Goal: Complete application form

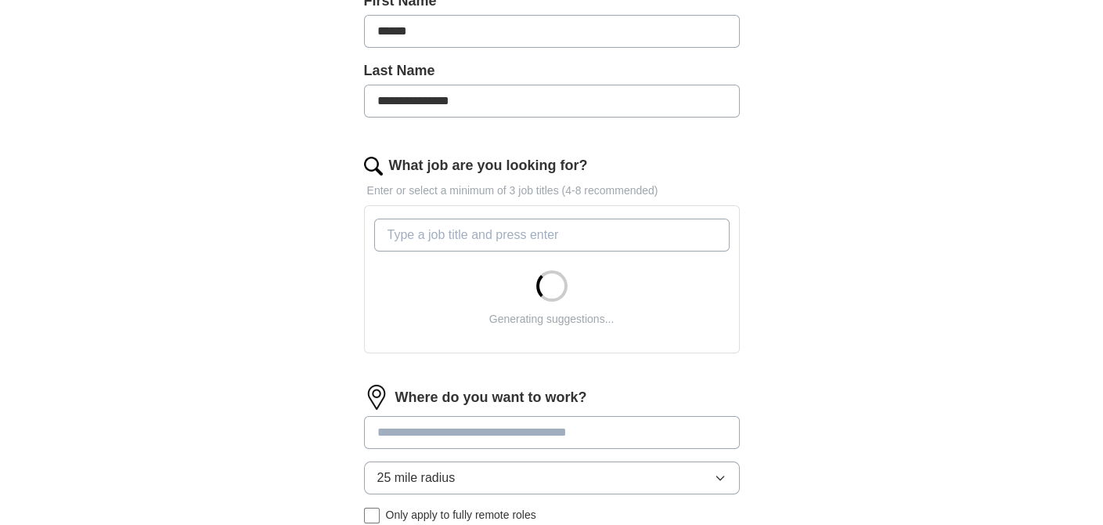
scroll to position [391, 0]
click at [482, 229] on input "What job are you looking for?" at bounding box center [551, 234] width 355 height 33
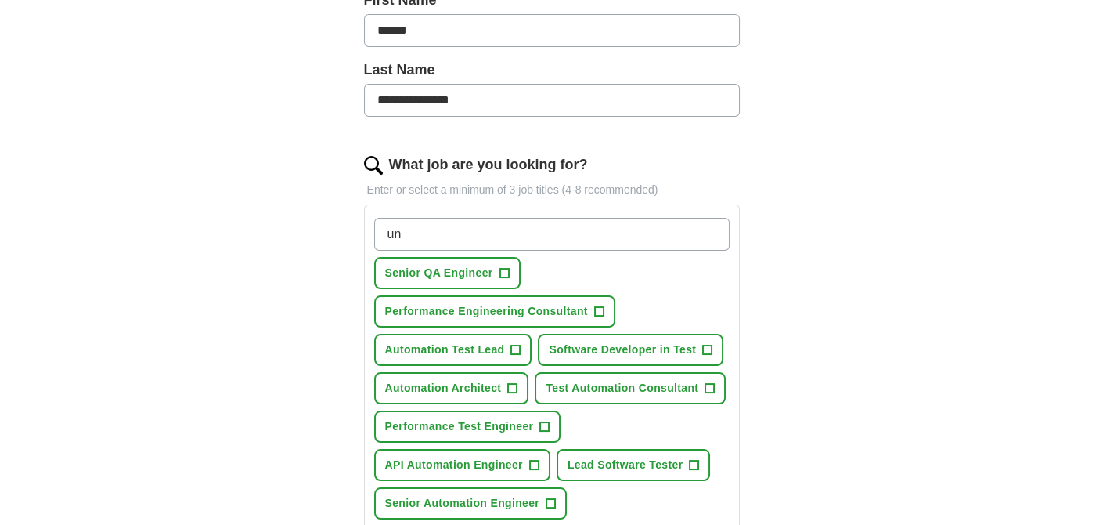
type input "u"
click at [433, 269] on span "Senior QA Engineer" at bounding box center [439, 273] width 108 height 16
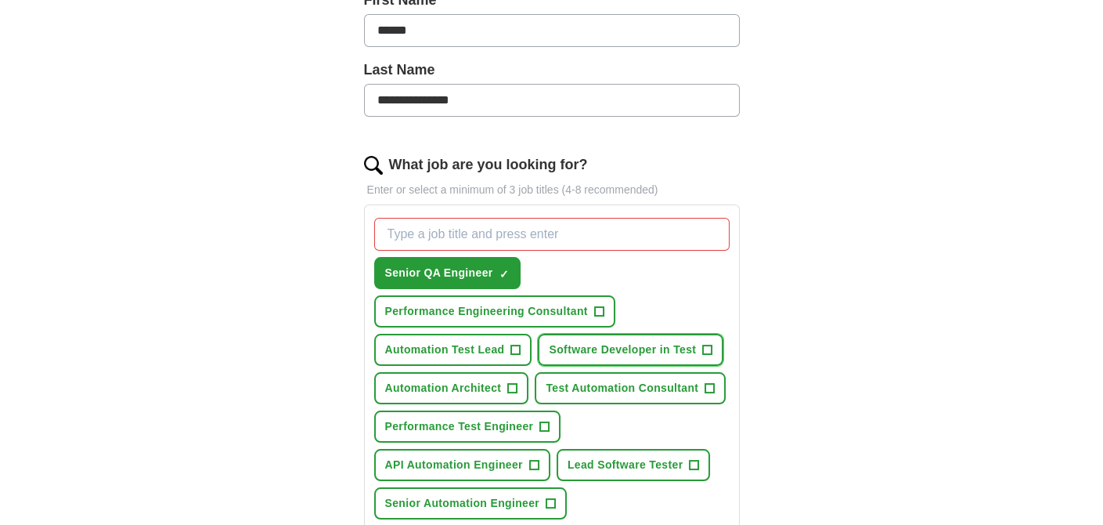
click at [620, 335] on button "Software Developer in Test +" at bounding box center [631, 350] width 186 height 32
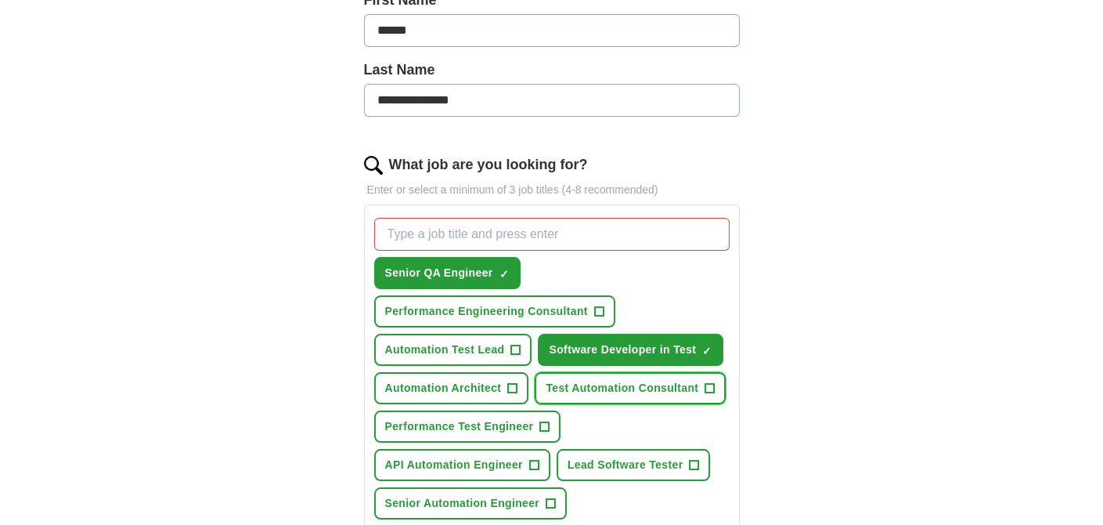
click at [597, 380] on span "Test Automation Consultant" at bounding box center [622, 388] width 153 height 16
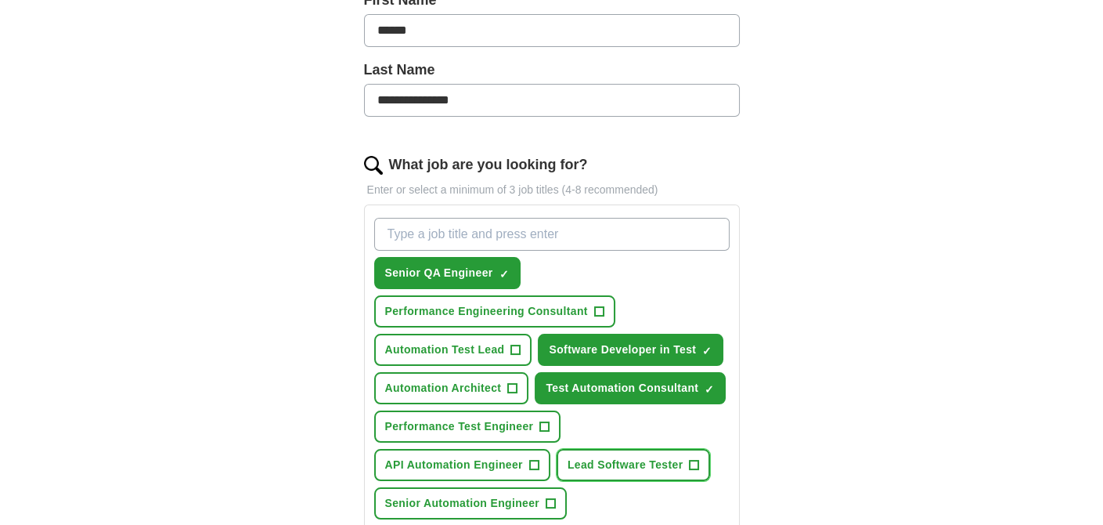
click at [583, 460] on span "Lead Software Tester" at bounding box center [626, 464] width 116 height 16
click at [583, 457] on span "Lead Software Tester" at bounding box center [626, 464] width 116 height 16
click at [584, 460] on span "Lead Software Tester" at bounding box center [626, 464] width 116 height 16
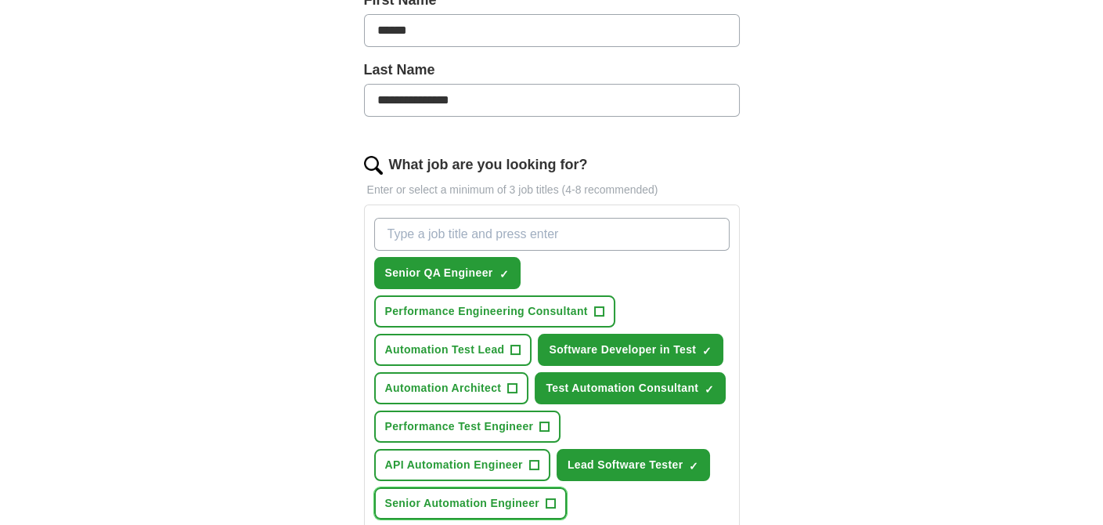
click at [442, 496] on span "Senior Automation Engineer" at bounding box center [462, 503] width 155 height 16
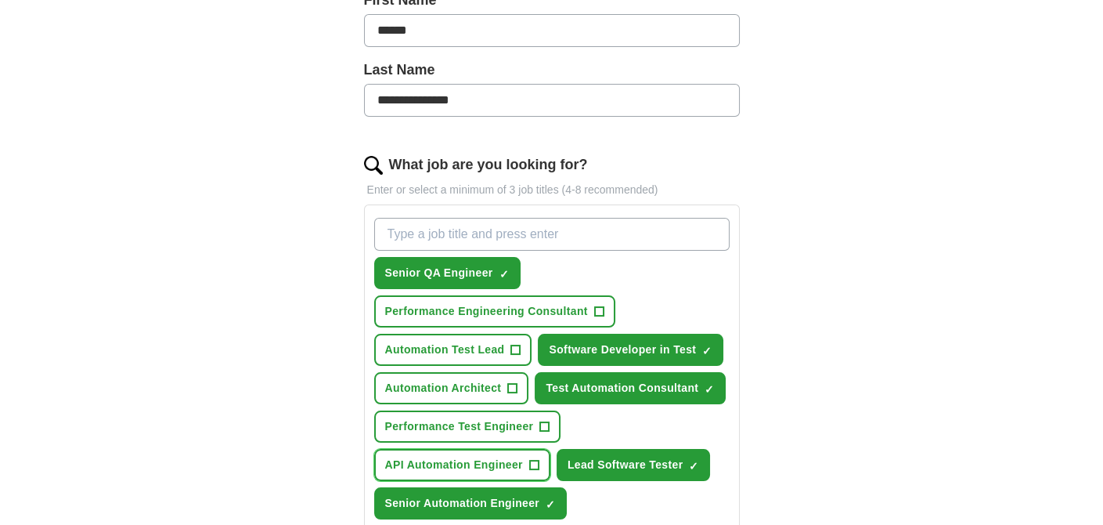
click at [434, 460] on span "API Automation Engineer" at bounding box center [454, 464] width 138 height 16
click at [424, 422] on span "Performance Test Engineer" at bounding box center [459, 426] width 149 height 16
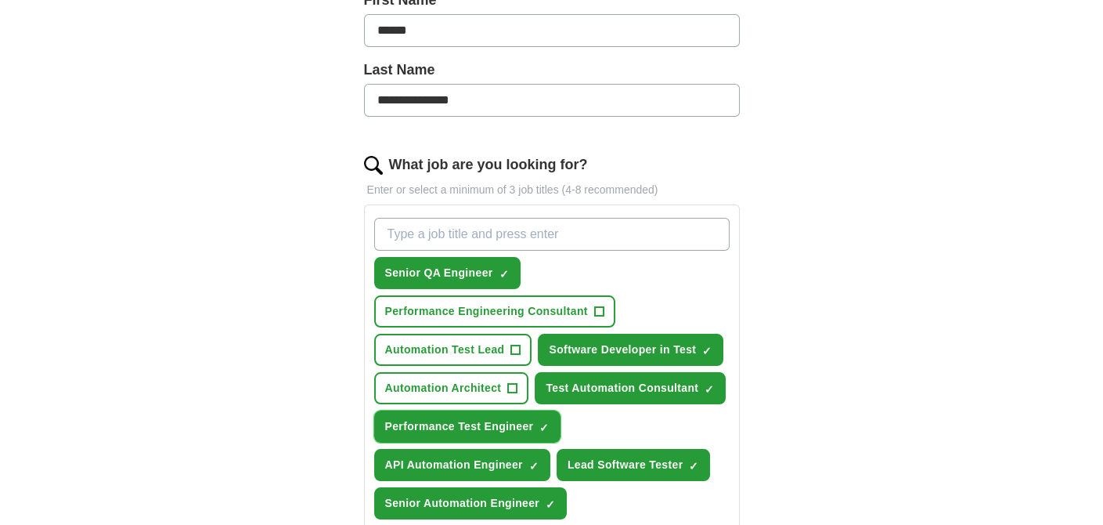
click at [450, 424] on span "Performance Test Engineer" at bounding box center [459, 426] width 149 height 16
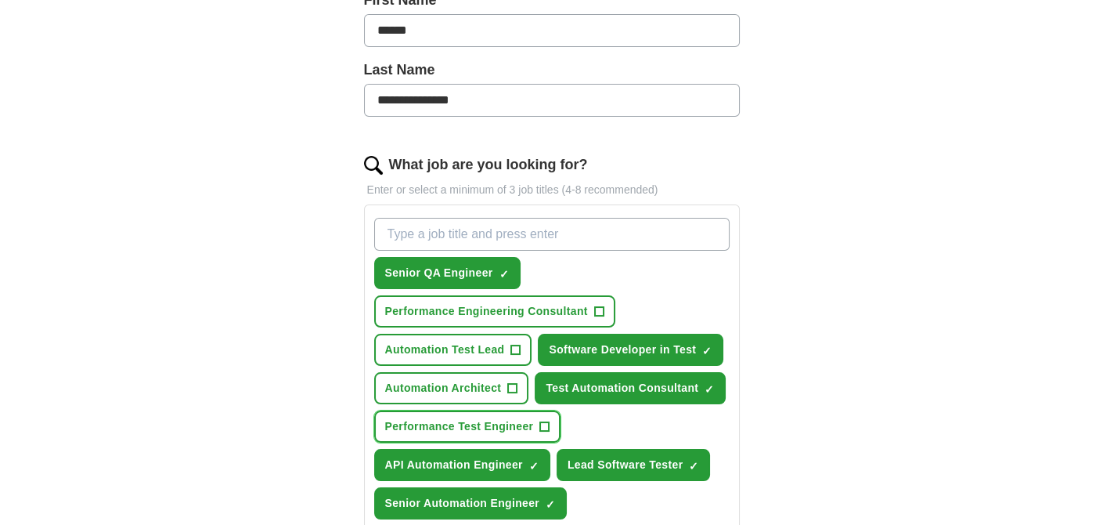
click at [440, 419] on span "Performance Test Engineer" at bounding box center [459, 426] width 149 height 16
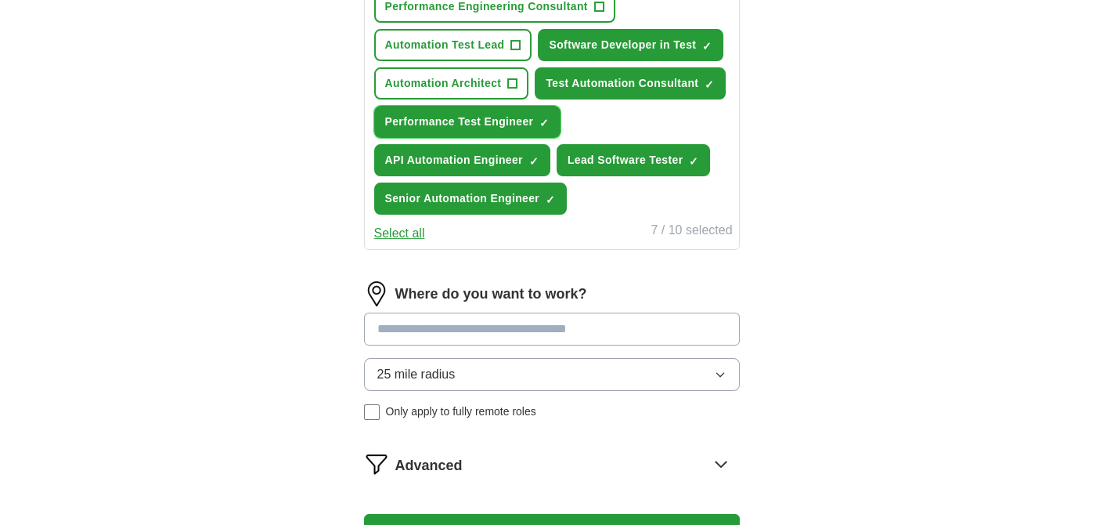
scroll to position [695, 0]
click at [634, 337] on div "Where do you want to work? 25 mile radius Only apply to fully remote roles" at bounding box center [552, 356] width 376 height 151
click at [611, 321] on input at bounding box center [552, 328] width 376 height 33
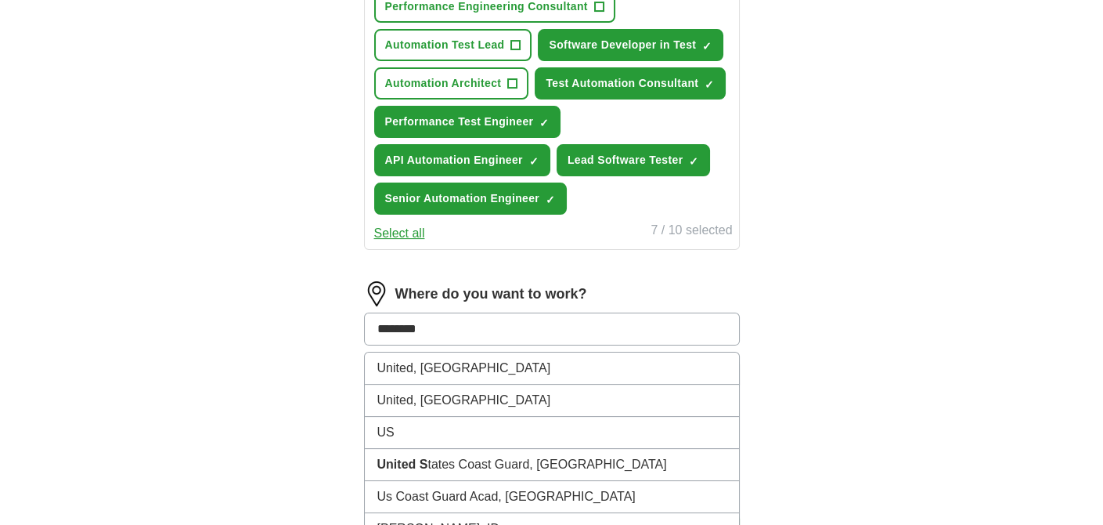
drag, startPoint x: 386, startPoint y: 319, endPoint x: 341, endPoint y: 317, distance: 44.7
click at [317, 314] on div "**********" at bounding box center [551, 14] width 501 height 1149
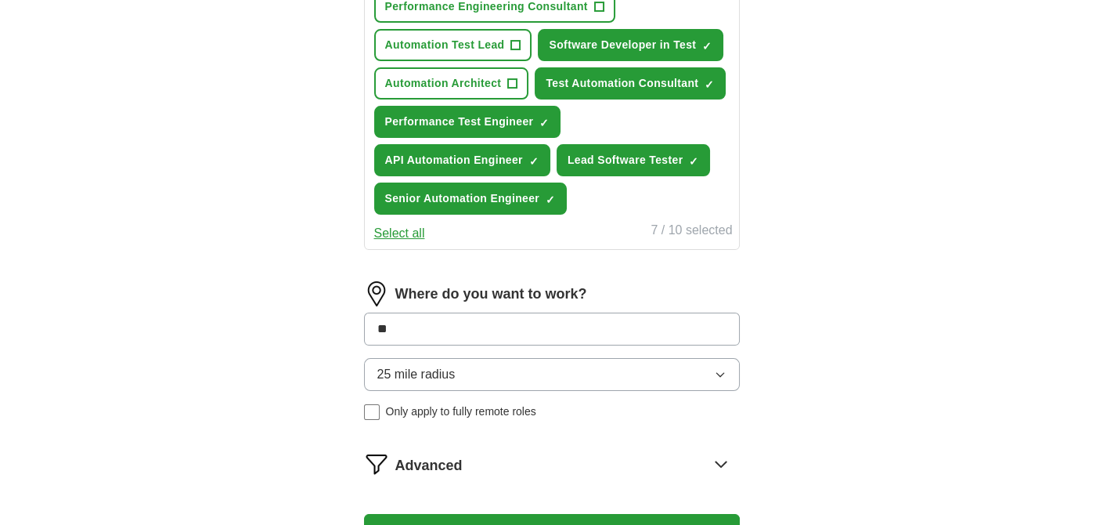
type input "*"
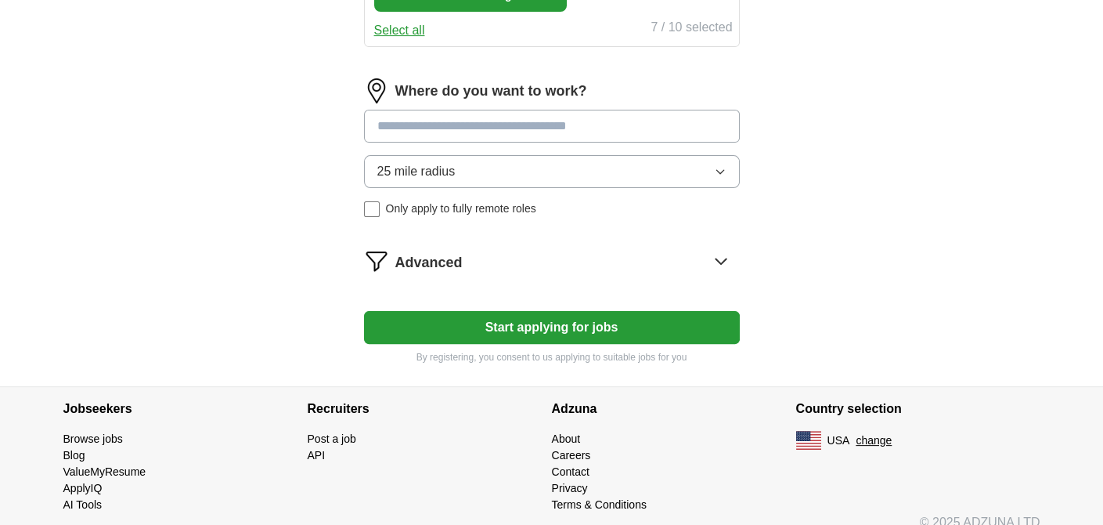
scroll to position [909, 0]
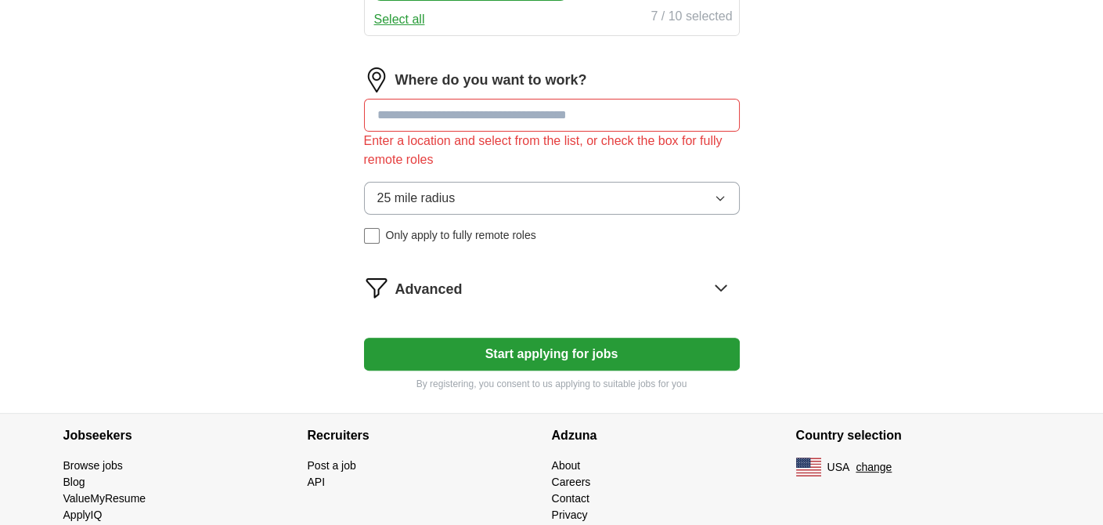
click at [400, 103] on input at bounding box center [552, 115] width 376 height 33
type input "***"
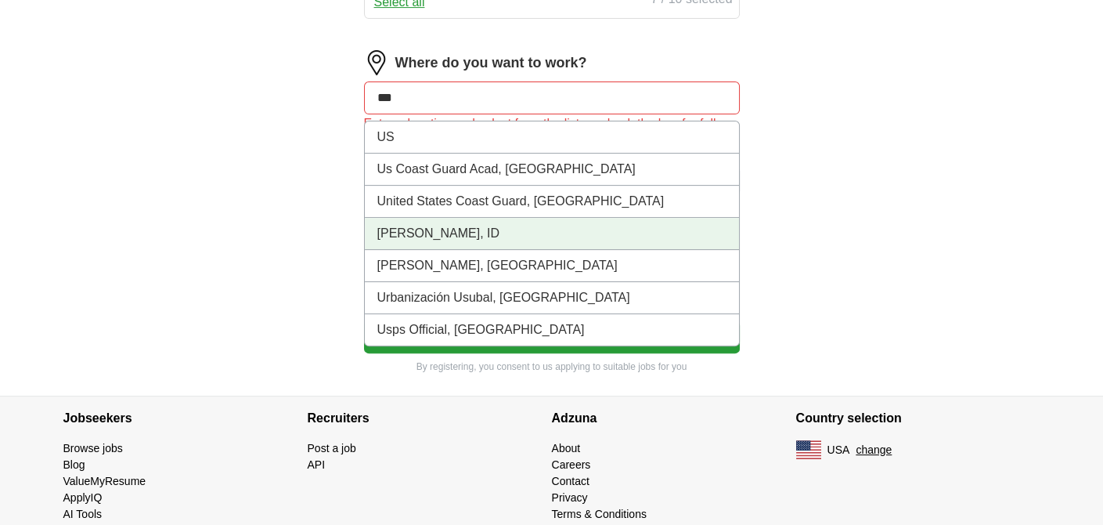
scroll to position [946, 0]
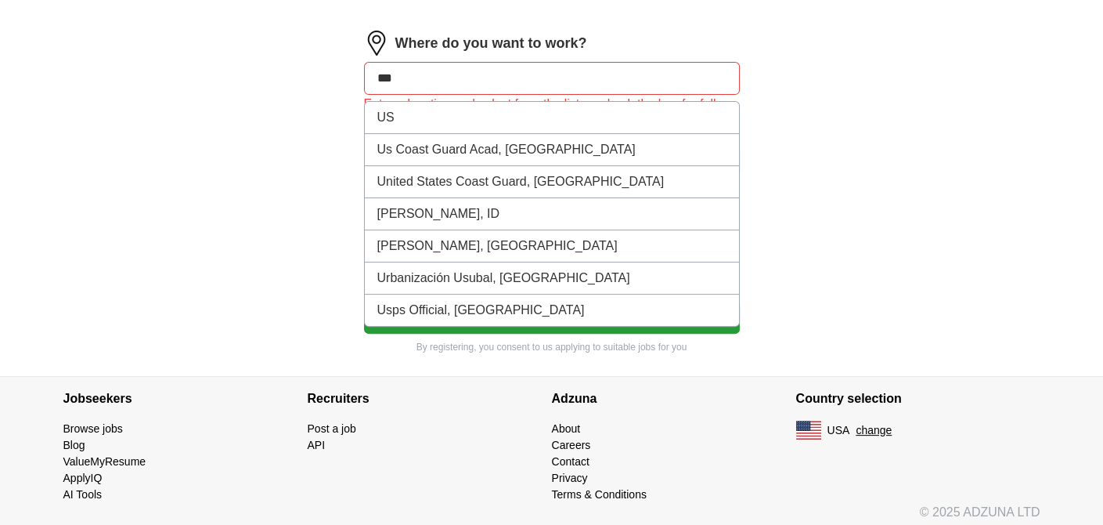
drag, startPoint x: 401, startPoint y: 71, endPoint x: 330, endPoint y: 66, distance: 71.5
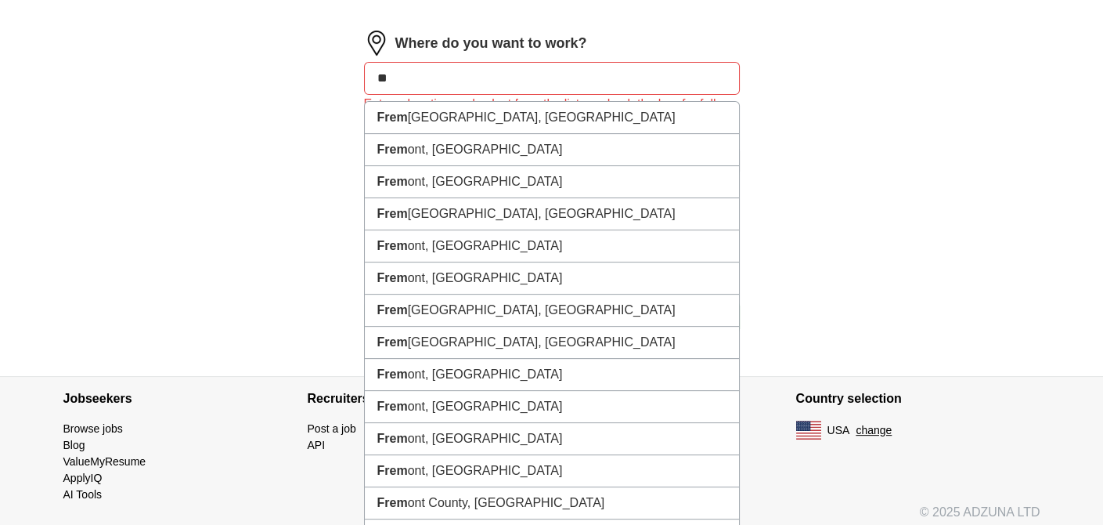
type input "*"
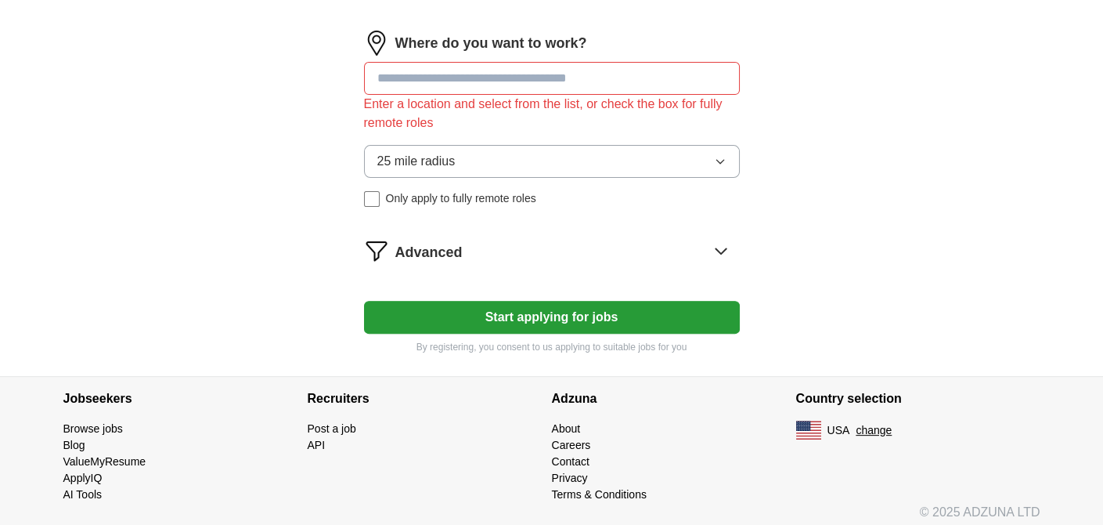
type input "*"
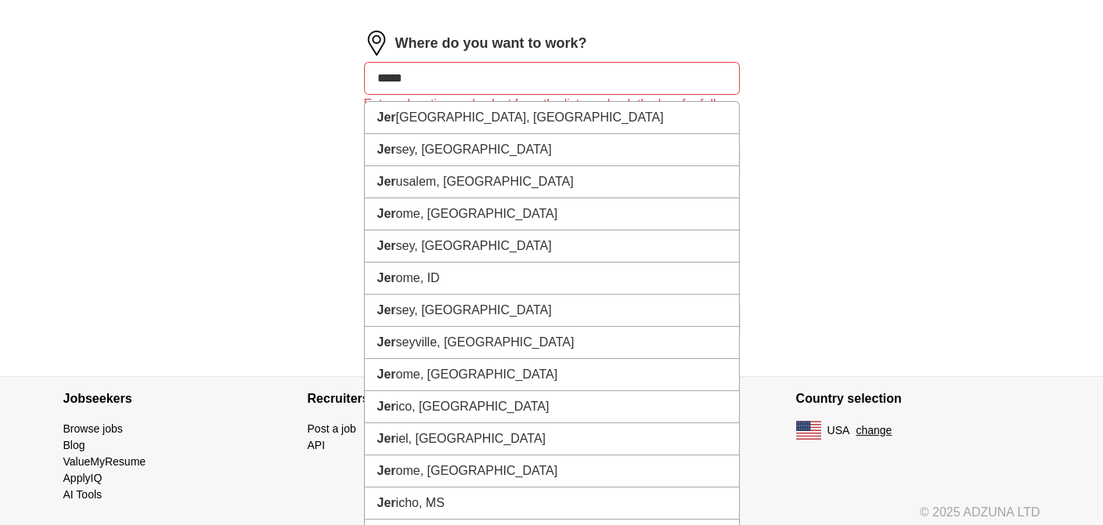
type input "******"
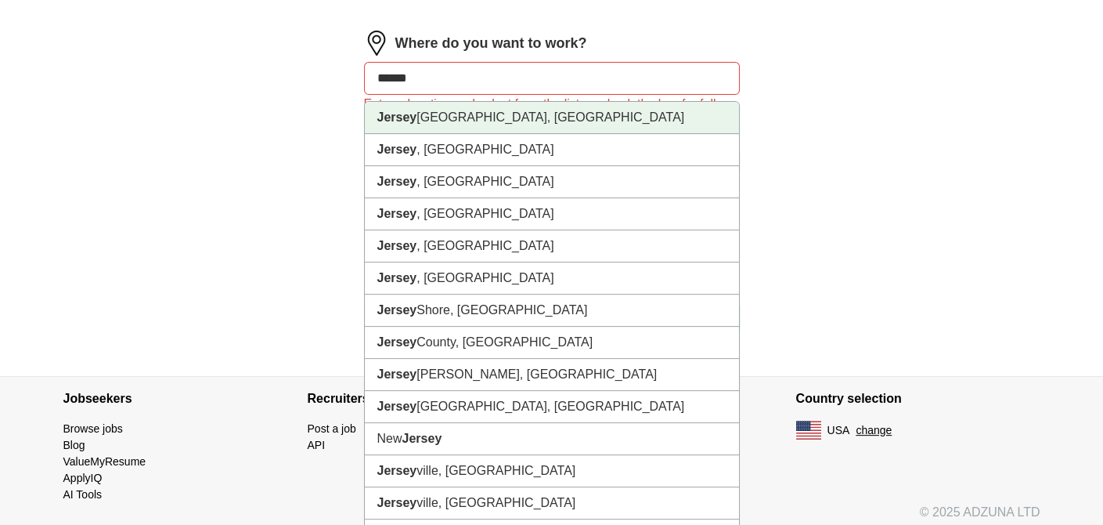
click at [442, 108] on li "[GEOGRAPHIC_DATA], [GEOGRAPHIC_DATA]" at bounding box center [552, 118] width 374 height 32
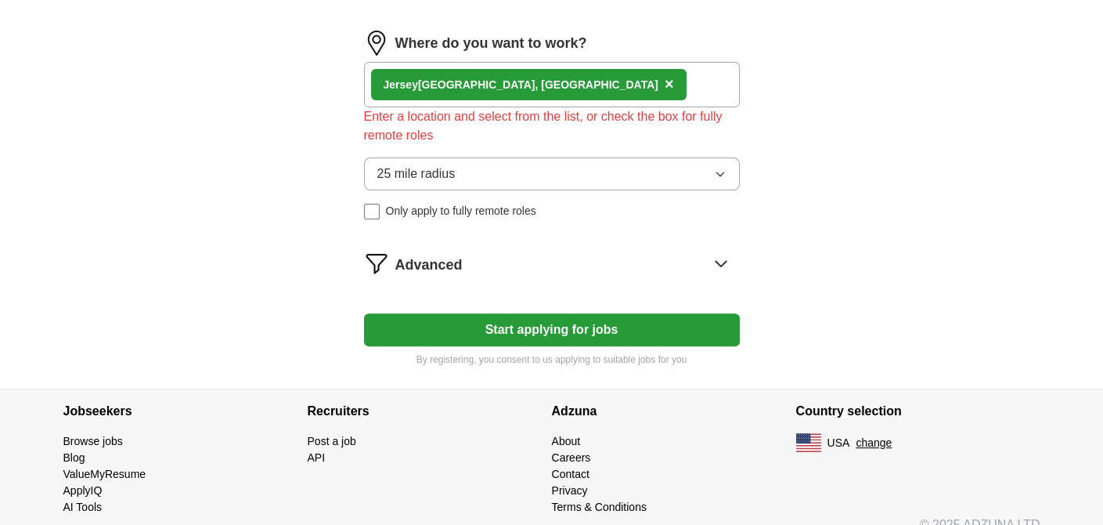
scroll to position [922, 0]
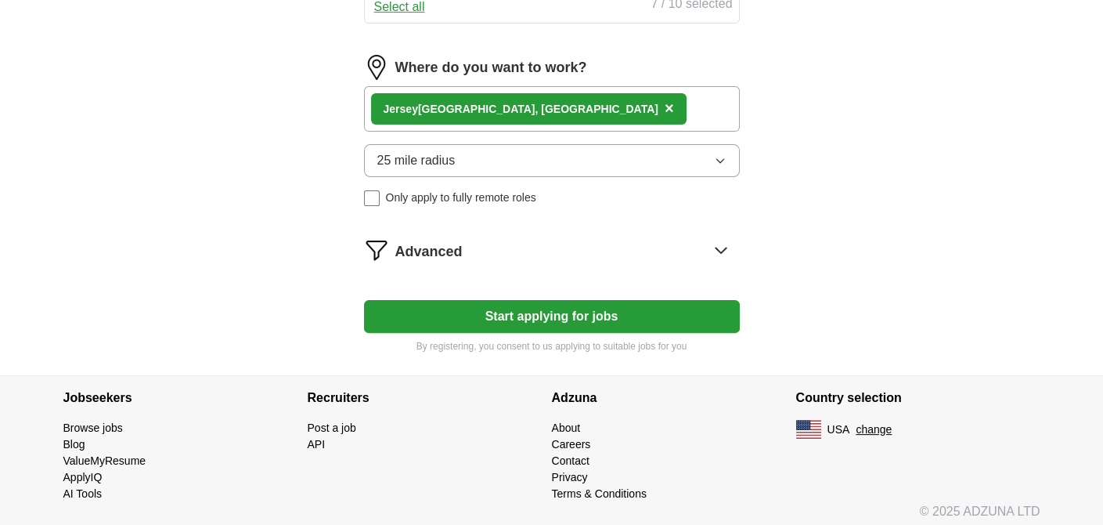
click at [593, 152] on button "25 mile radius" at bounding box center [552, 160] width 376 height 33
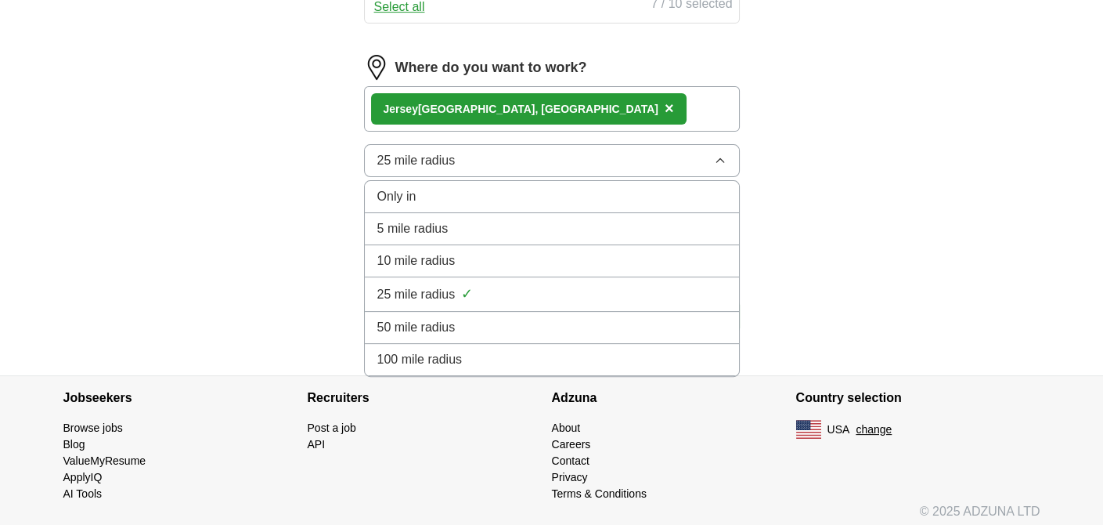
click at [546, 325] on div "50 mile radius" at bounding box center [551, 327] width 349 height 19
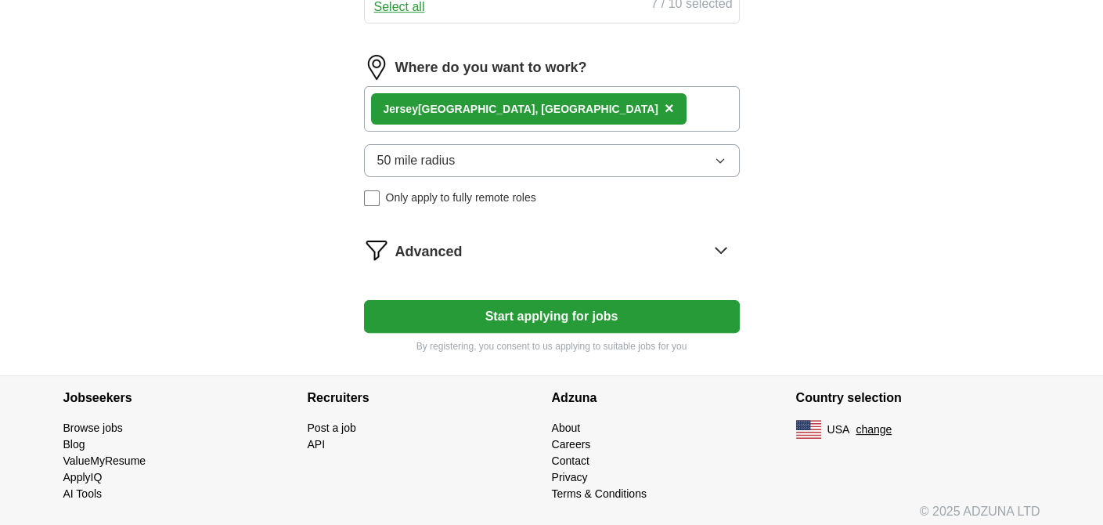
click at [521, 158] on button "50 mile radius" at bounding box center [552, 160] width 376 height 33
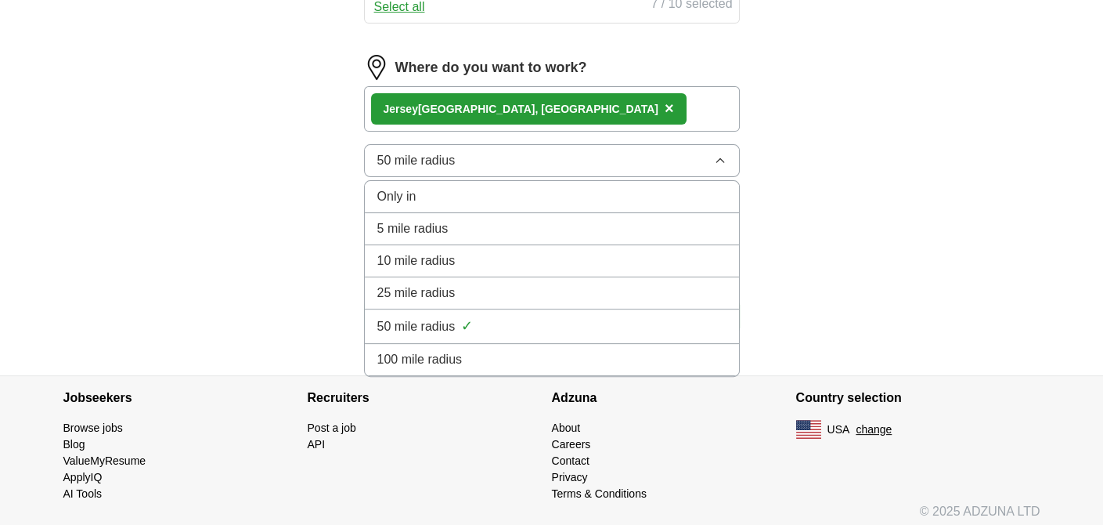
click at [511, 355] on div "100 mile radius" at bounding box center [551, 359] width 349 height 19
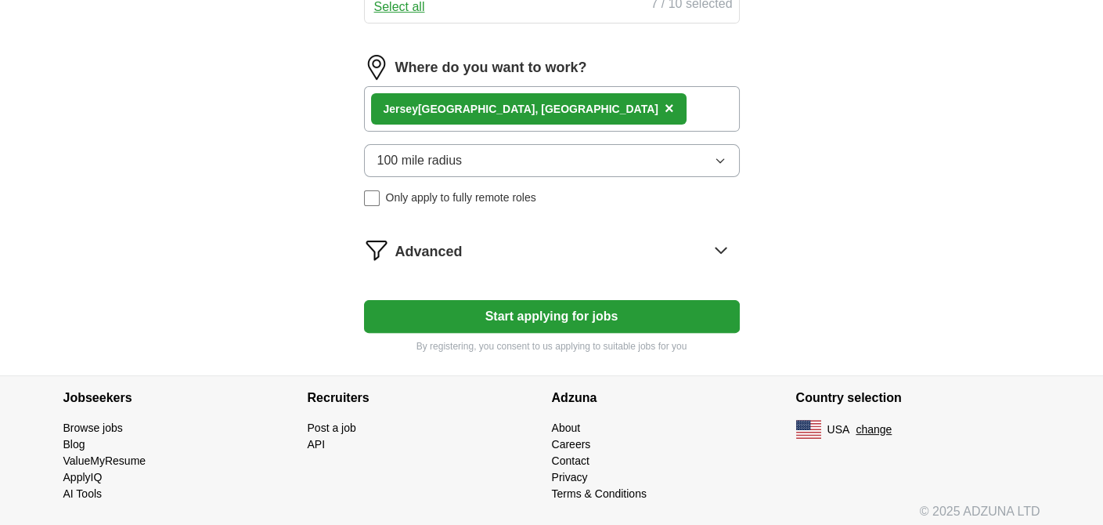
click at [467, 306] on button "Start applying for jobs" at bounding box center [552, 316] width 376 height 33
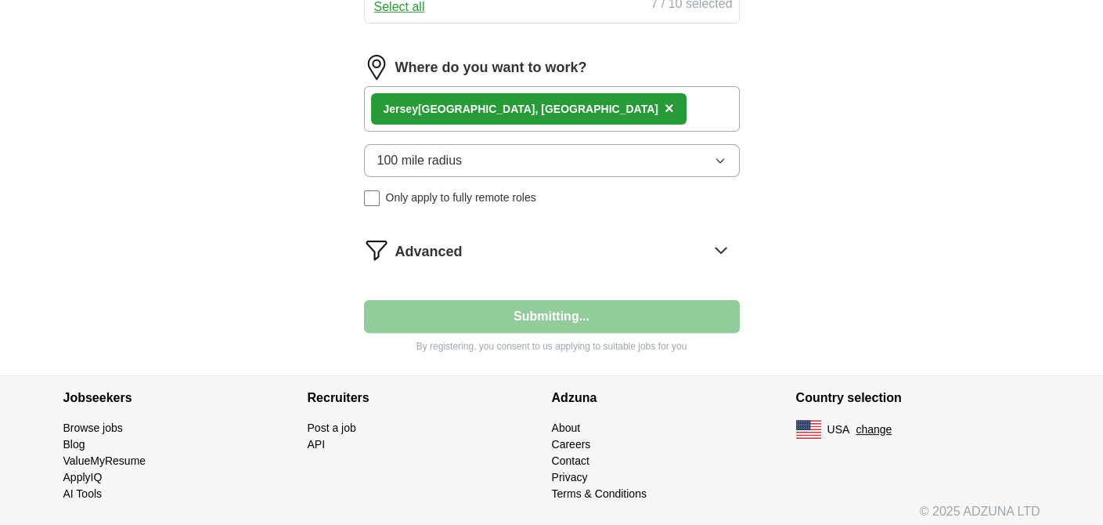
scroll to position [0, 0]
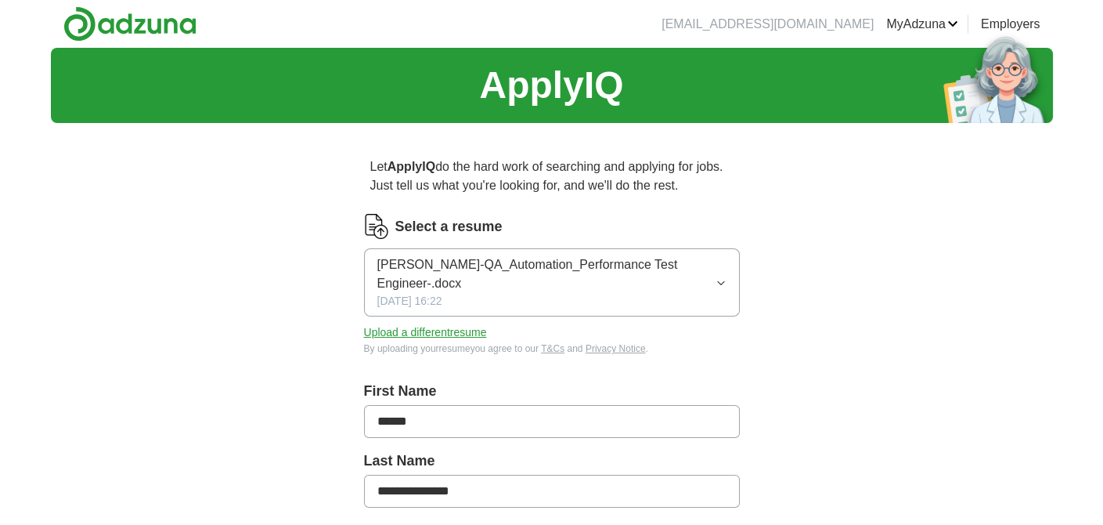
select select "**"
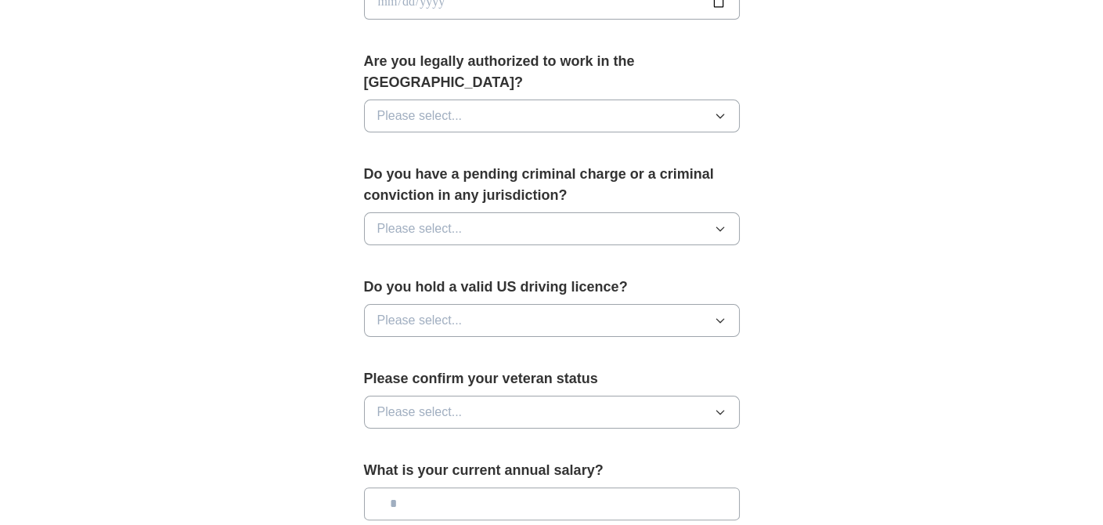
scroll to position [770, 0]
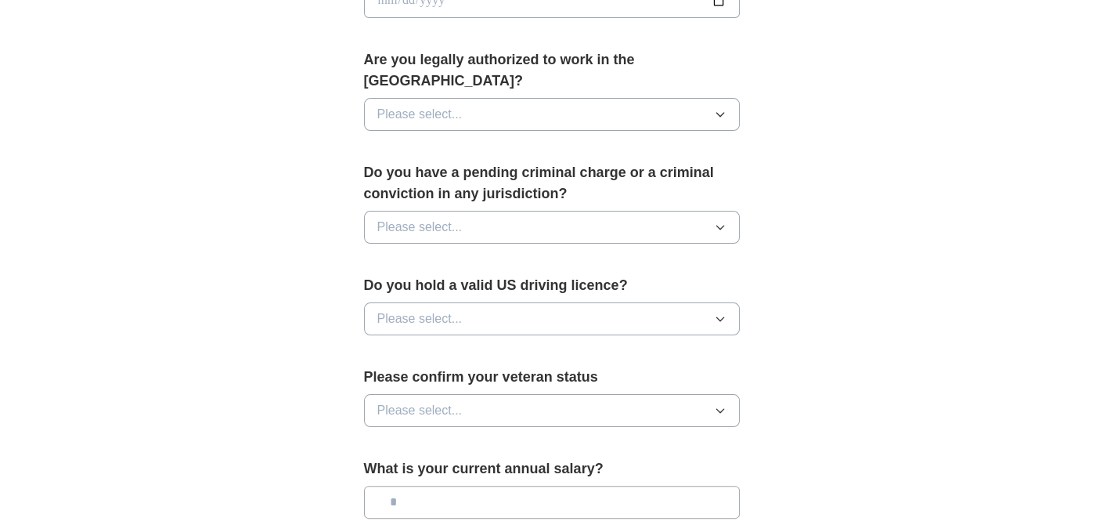
click at [457, 218] on span "Please select..." at bounding box center [419, 227] width 85 height 19
click at [454, 286] on div "No" at bounding box center [551, 295] width 349 height 19
click at [454, 105] on span "Please select..." at bounding box center [419, 114] width 85 height 19
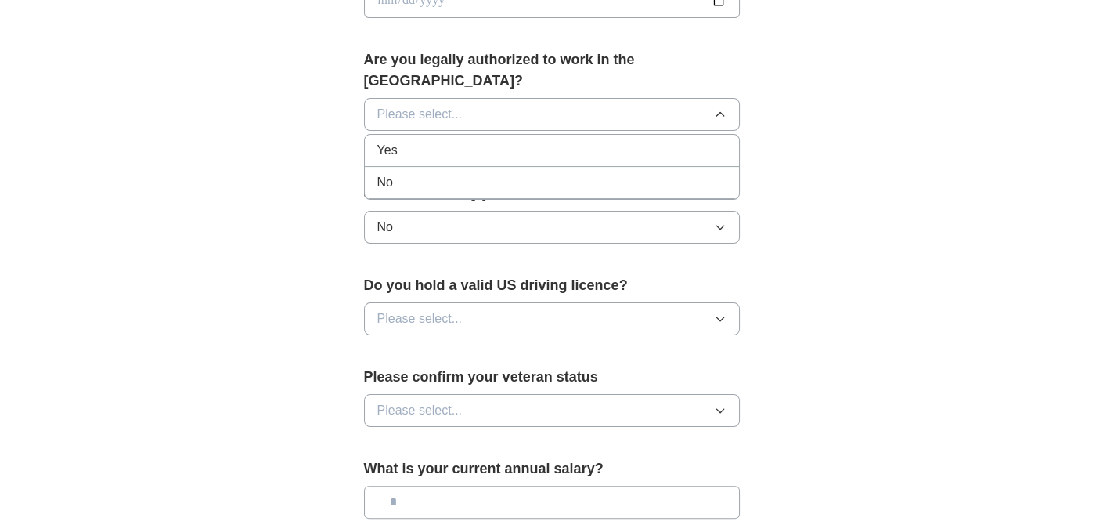
click at [452, 138] on li "Yes" at bounding box center [552, 151] width 374 height 32
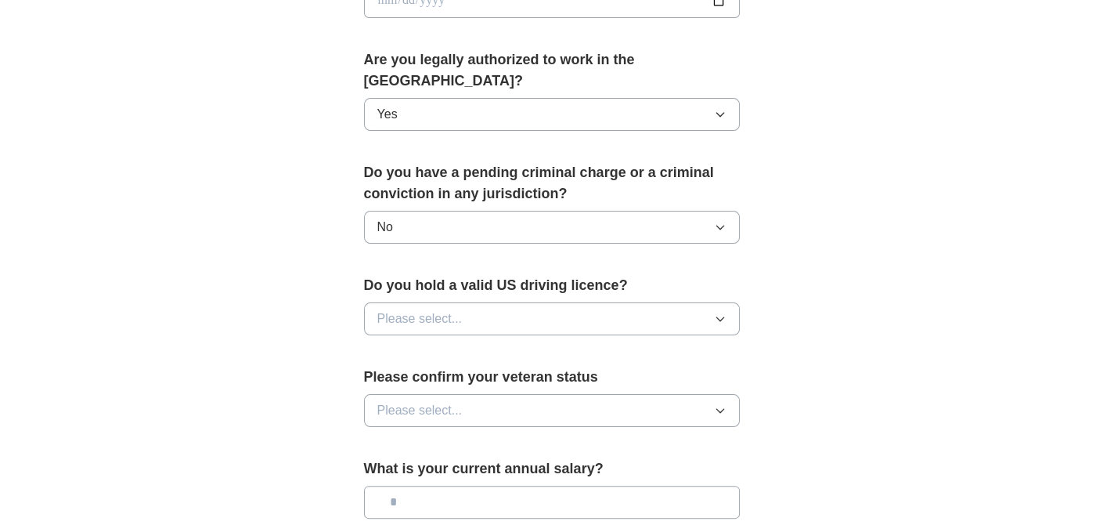
click at [478, 302] on button "Please select..." at bounding box center [552, 318] width 376 height 33
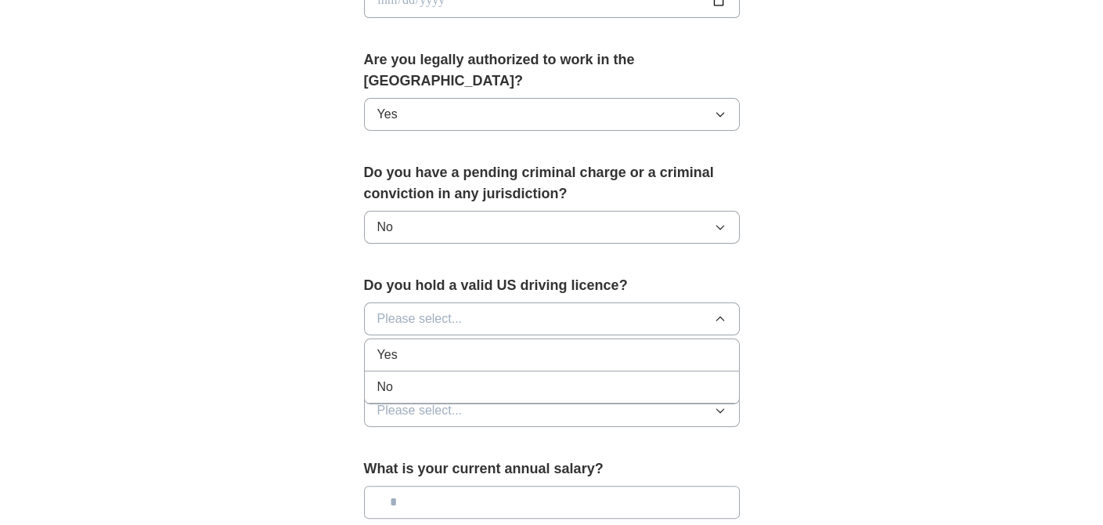
click at [475, 345] on div "Yes" at bounding box center [551, 354] width 349 height 19
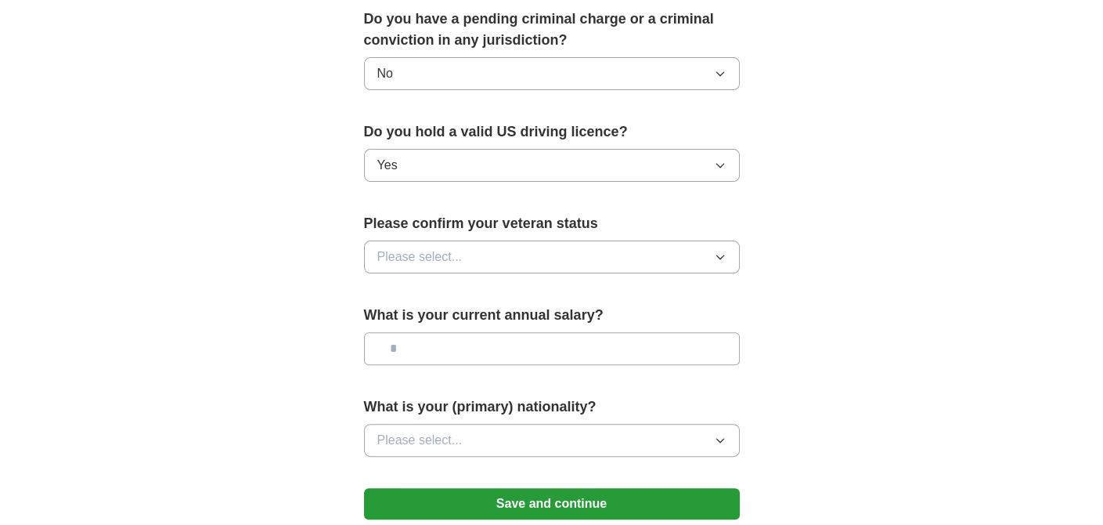
click at [485, 240] on button "Please select..." at bounding box center [552, 256] width 376 height 33
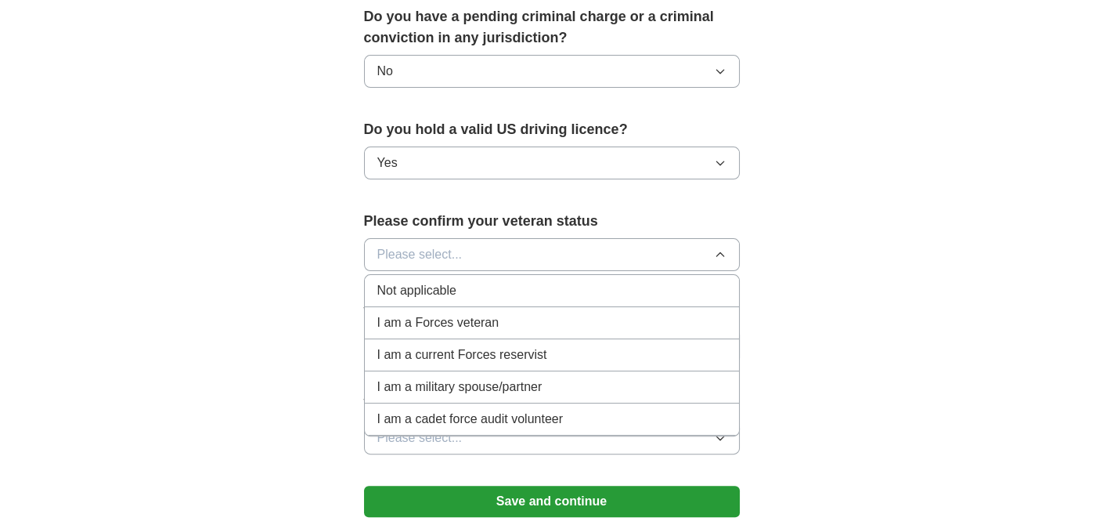
scroll to position [926, 0]
click at [480, 280] on div "Not applicable" at bounding box center [551, 289] width 349 height 19
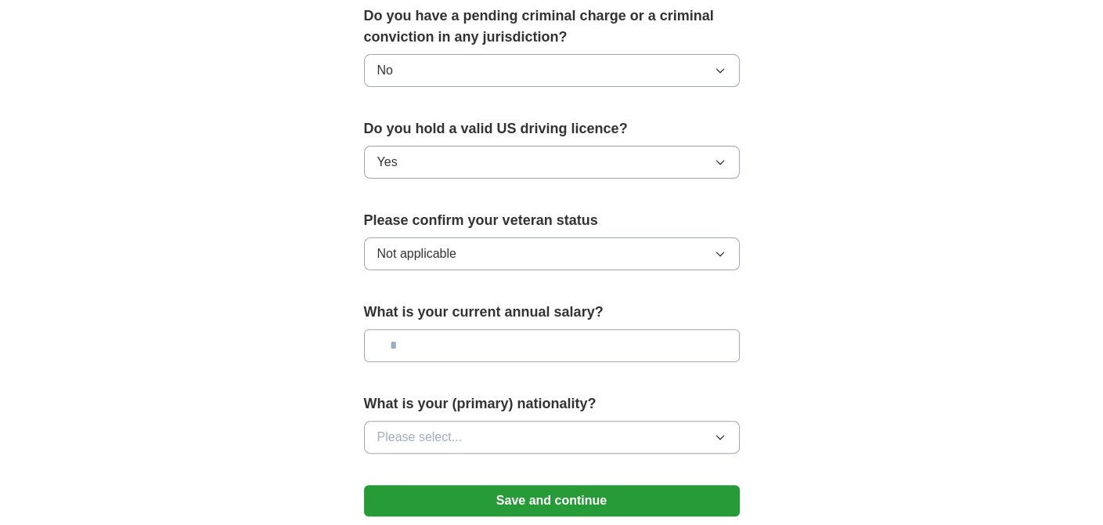
click at [478, 329] on input "text" at bounding box center [552, 345] width 376 height 33
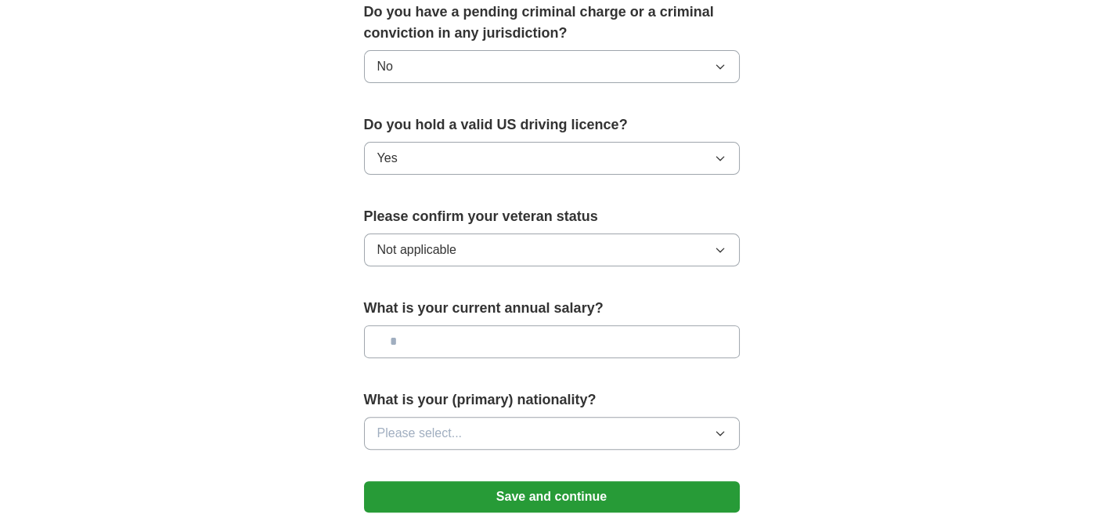
scroll to position [930, 0]
click at [488, 417] on button "Please select..." at bounding box center [552, 433] width 376 height 33
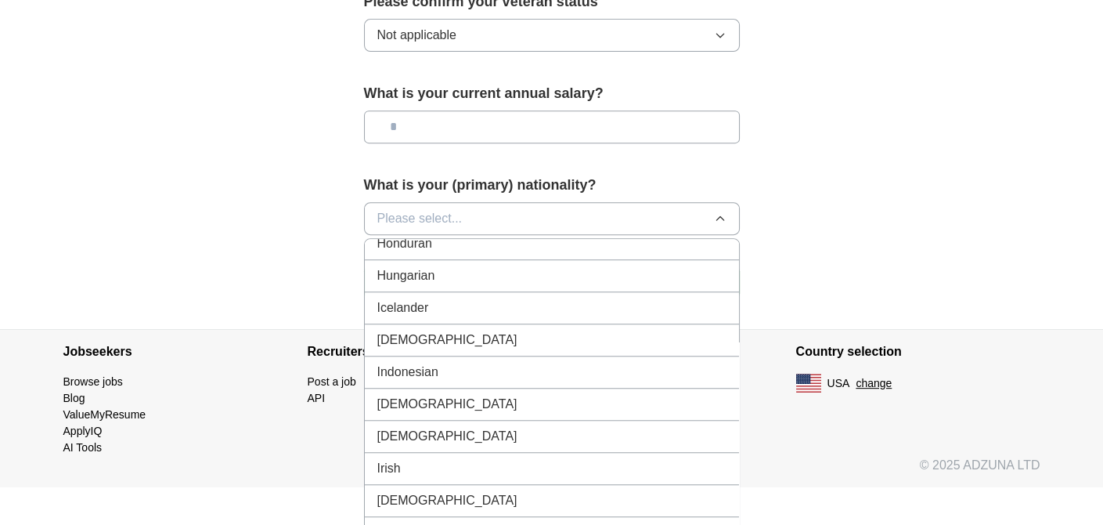
scroll to position [2480, 0]
click at [383, 333] on span "[DEMOGRAPHIC_DATA]" at bounding box center [447, 342] width 140 height 19
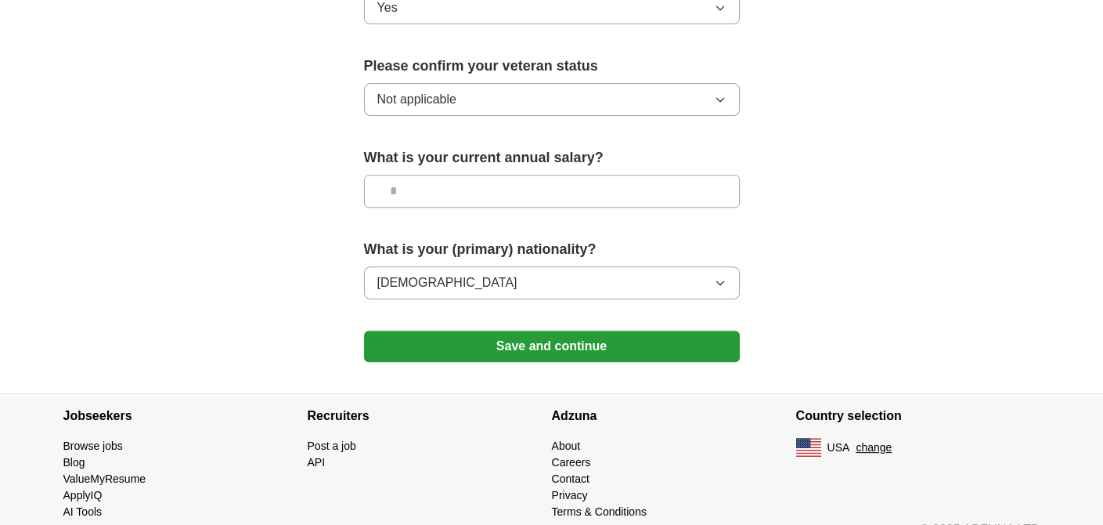
click at [438, 175] on input "text" at bounding box center [552, 191] width 376 height 33
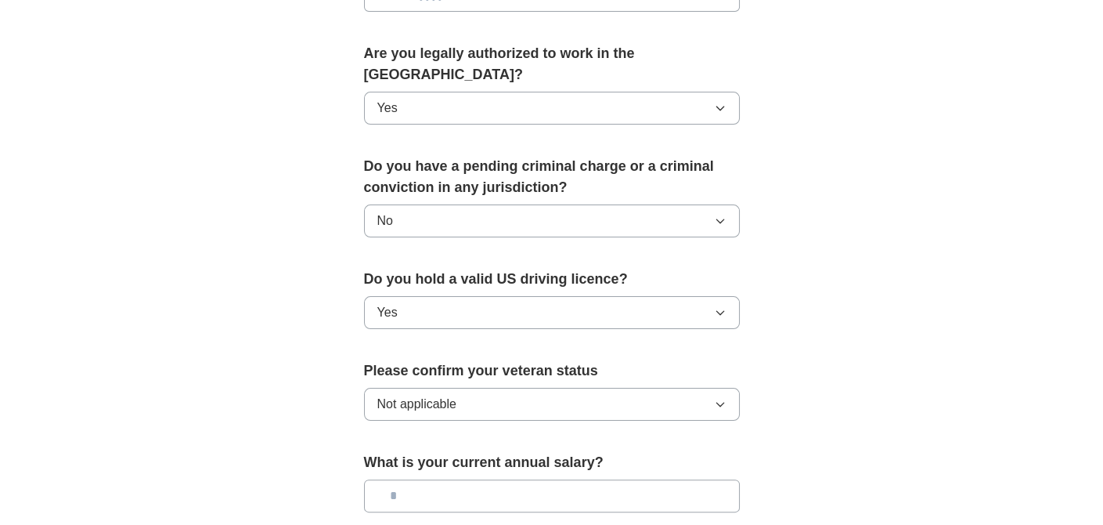
scroll to position [777, 0]
click at [457, 478] on input "text" at bounding box center [552, 494] width 376 height 33
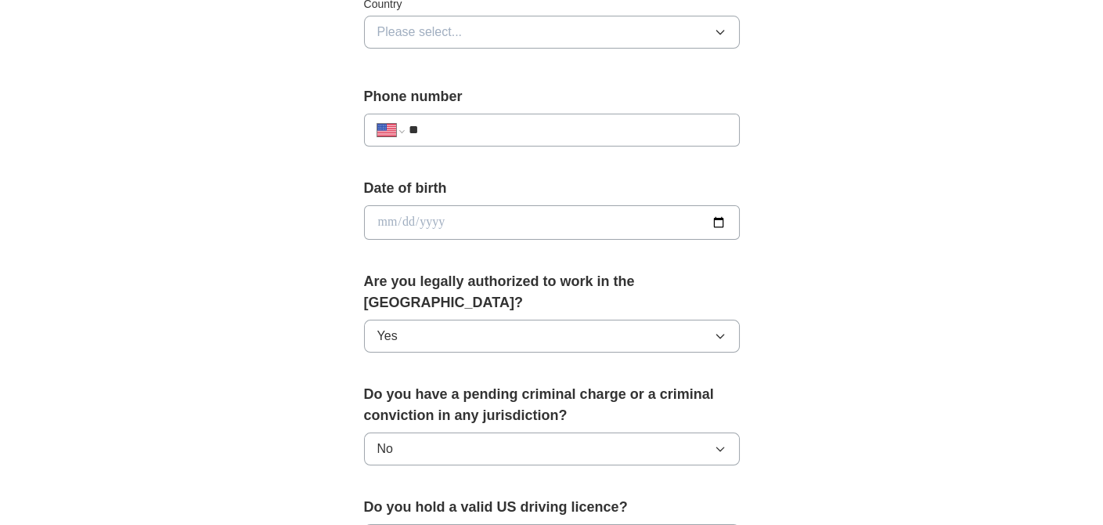
type input "*******"
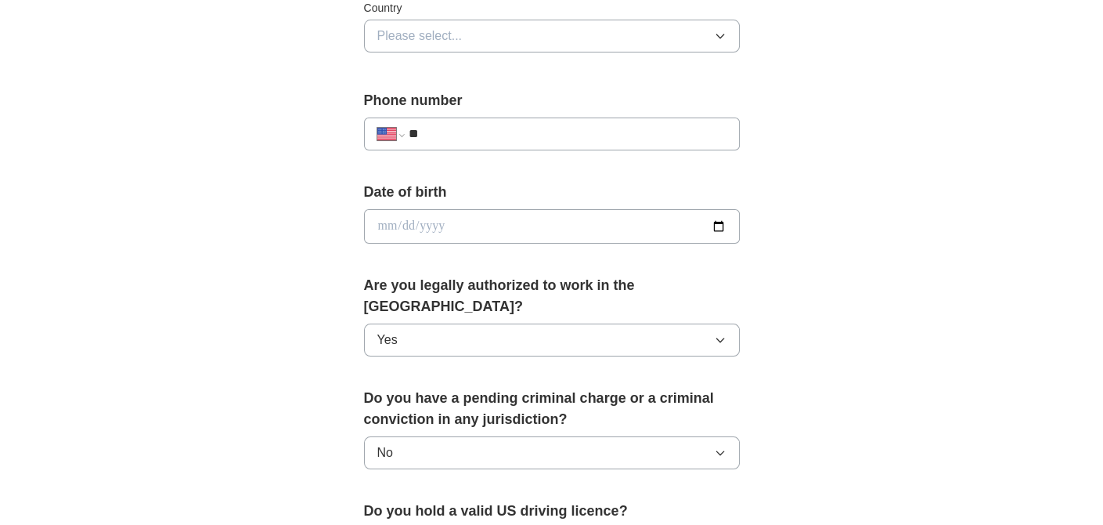
click at [462, 204] on div "Date of birth" at bounding box center [552, 219] width 376 height 74
click at [467, 222] on input "date" at bounding box center [552, 227] width 376 height 34
click at [718, 222] on input "date" at bounding box center [552, 227] width 376 height 34
type input "**********"
